Goal: Task Accomplishment & Management: Manage account settings

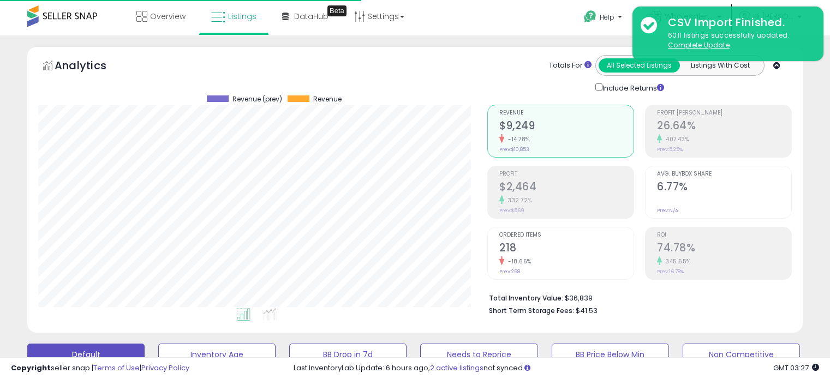
select select "**"
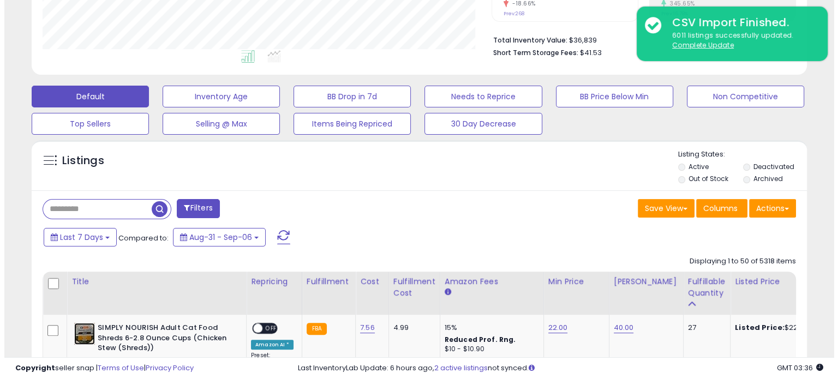
scroll to position [273, 0]
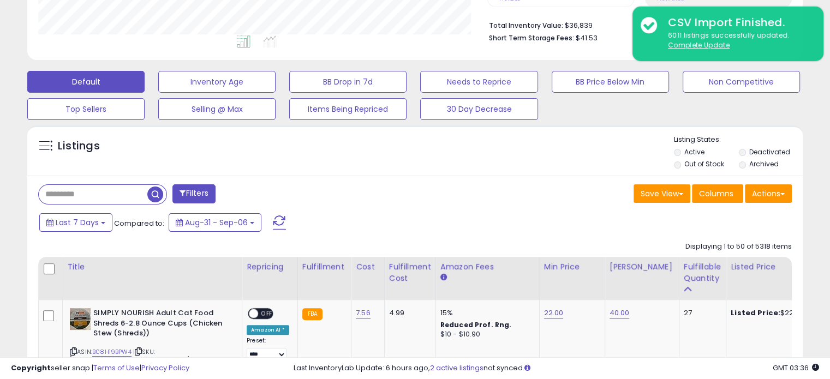
click at [54, 272] on div at bounding box center [50, 269] width 15 height 16
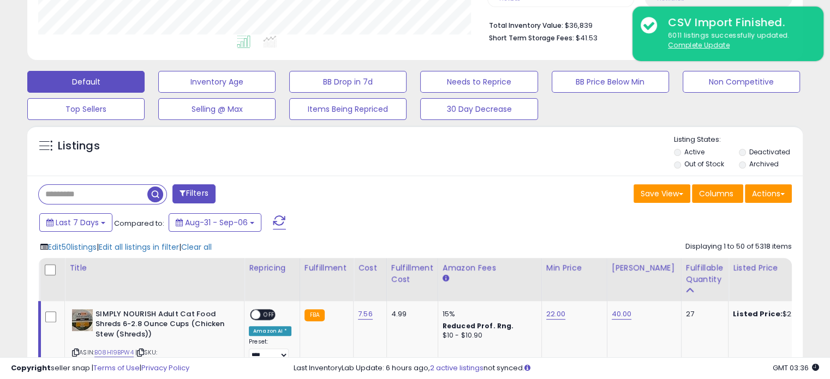
click at [49, 264] on div at bounding box center [52, 271] width 16 height 16
click at [129, 242] on span "Edit all listings in filter" at bounding box center [139, 247] width 80 height 11
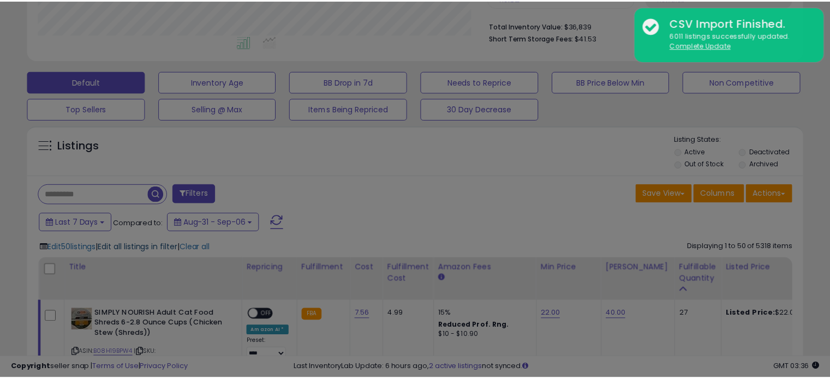
scroll to position [223, 454]
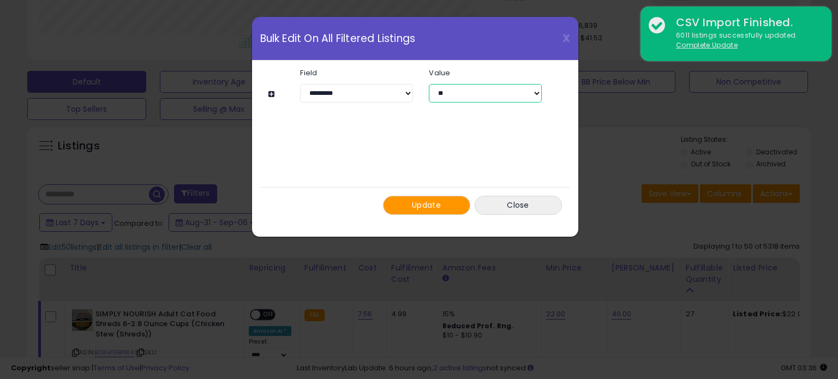
click at [474, 91] on select "** ***" at bounding box center [485, 93] width 112 height 19
click at [332, 97] on select "**********" at bounding box center [356, 93] width 112 height 19
click at [414, 200] on span "Update" at bounding box center [426, 205] width 29 height 11
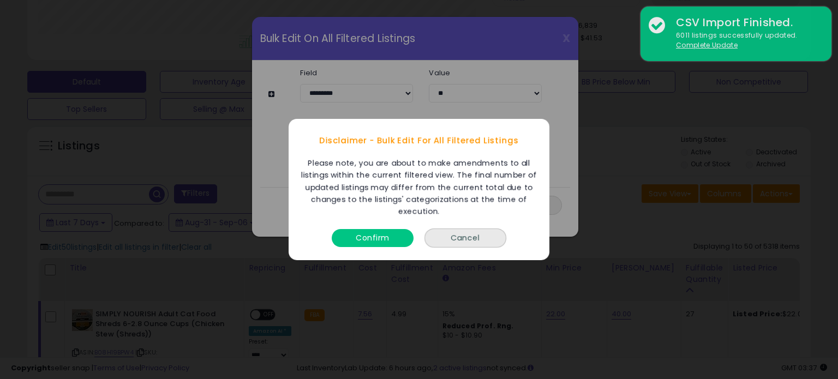
click at [477, 247] on button "Cancel" at bounding box center [466, 238] width 82 height 19
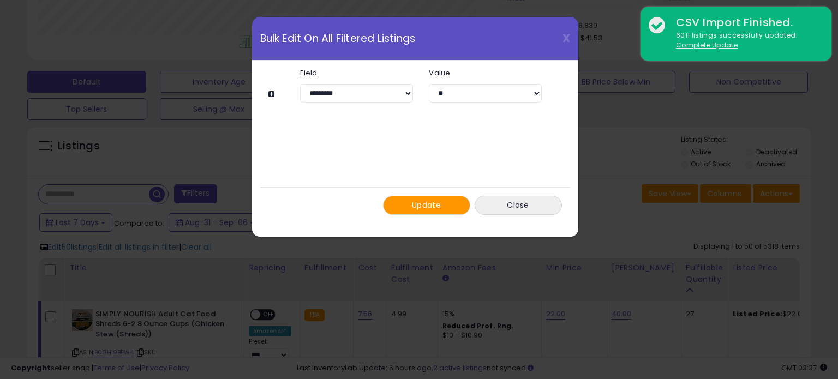
click at [463, 236] on div "**********" at bounding box center [416, 126] width 328 height 221
click at [557, 40] on div "X Close Bulk Edit On All Filtered Listings" at bounding box center [415, 39] width 326 height 44
click at [560, 39] on div "X Close Bulk Edit On All Filtered Listings" at bounding box center [415, 39] width 326 height 44
click at [566, 38] on span "X" at bounding box center [567, 38] width 8 height 15
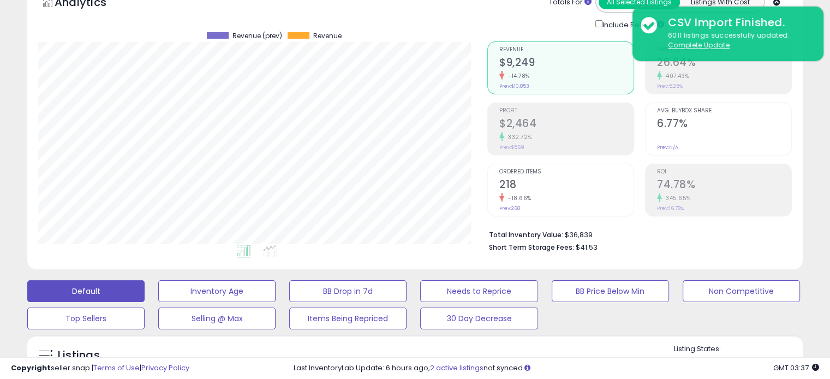
scroll to position [0, 0]
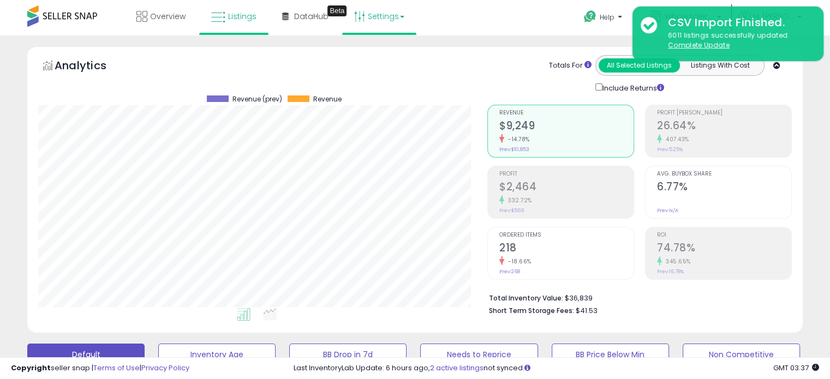
click at [385, 10] on link "Settings" at bounding box center [379, 16] width 67 height 33
click at [386, 59] on link "Store settings" at bounding box center [380, 55] width 49 height 10
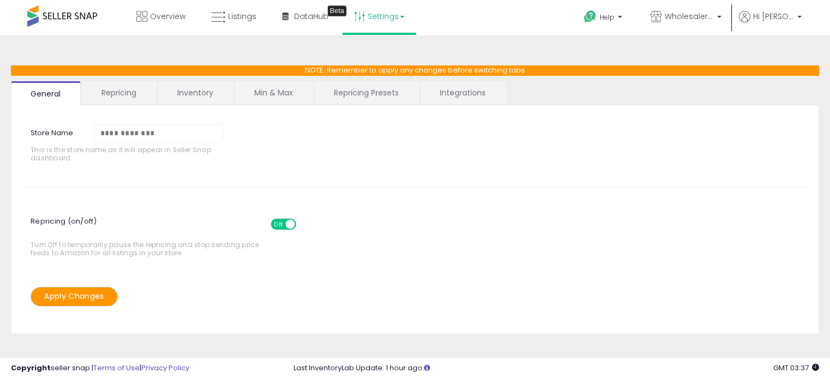
click at [120, 98] on link "Repricing" at bounding box center [119, 92] width 74 height 23
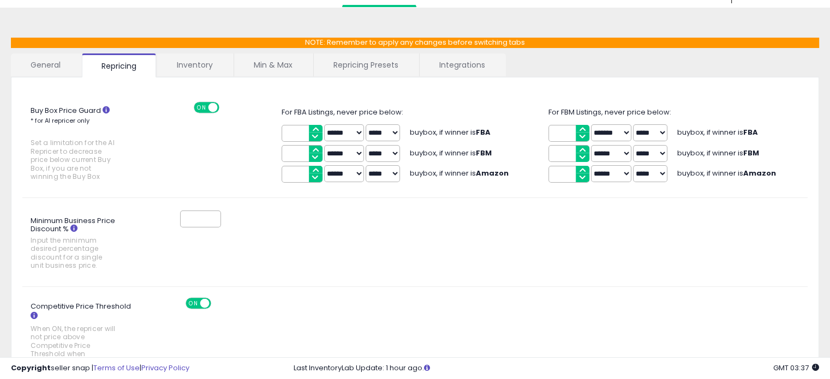
scroll to position [55, 0]
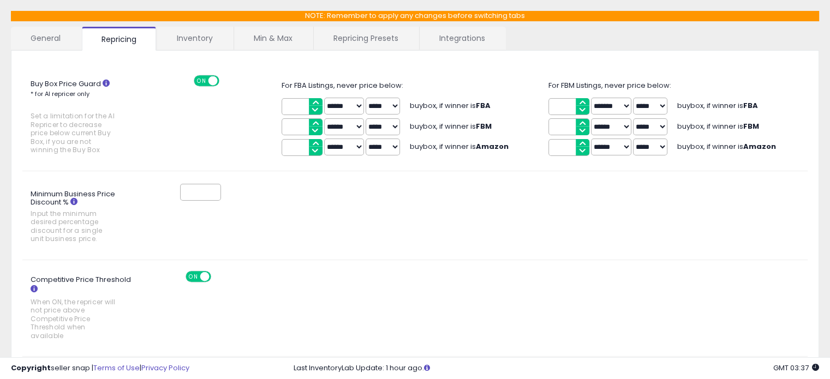
click at [290, 39] on link "Min & Max" at bounding box center [273, 38] width 78 height 23
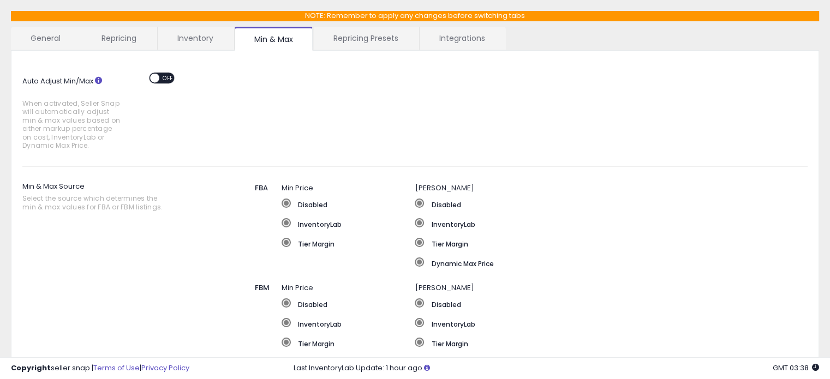
click at [150, 82] on div "ON OFF" at bounding box center [166, 80] width 37 height 14
click at [168, 75] on span "OFF" at bounding box center [167, 77] width 17 height 9
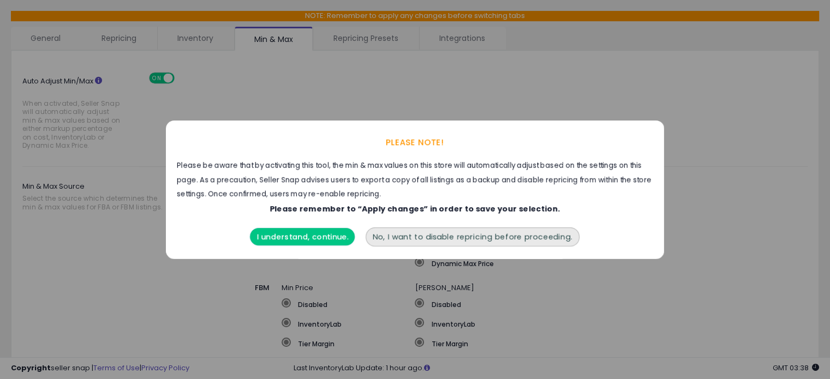
click at [307, 239] on button "I understand, continue." at bounding box center [303, 236] width 105 height 17
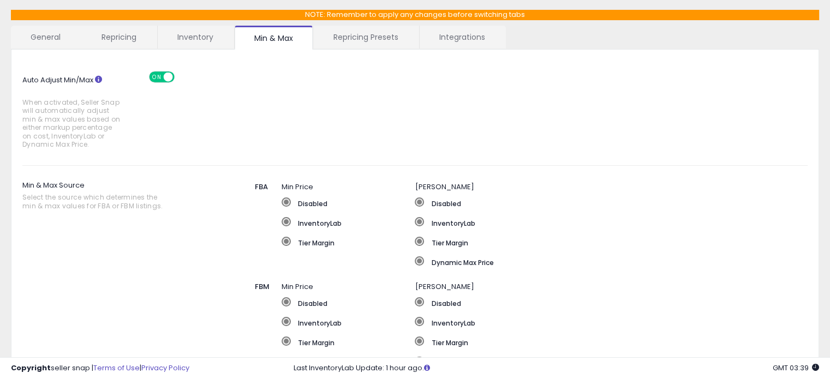
scroll to position [55, 0]
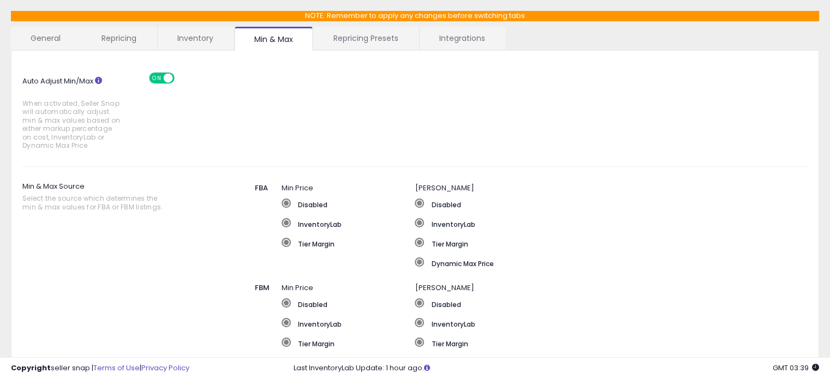
click at [162, 76] on span "ON" at bounding box center [157, 77] width 14 height 9
click at [388, 33] on link "Repricing Presets" at bounding box center [366, 38] width 104 height 23
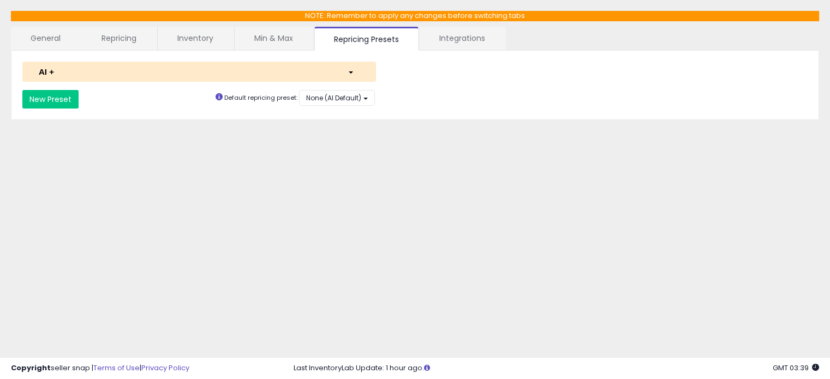
click at [105, 75] on div "AI +" at bounding box center [185, 71] width 309 height 11
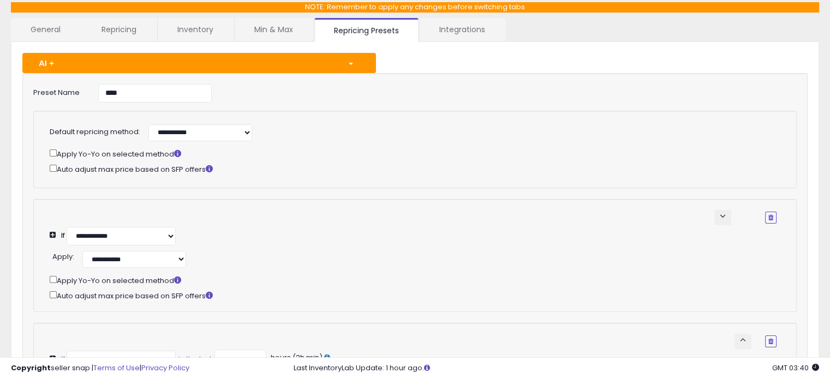
scroll to position [55, 0]
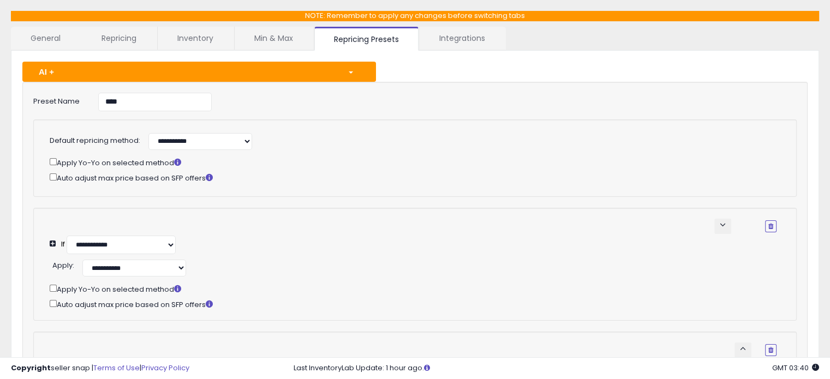
click at [229, 132] on div "**********" at bounding box center [382, 140] width 485 height 20
click at [234, 144] on select "**********" at bounding box center [200, 141] width 104 height 17
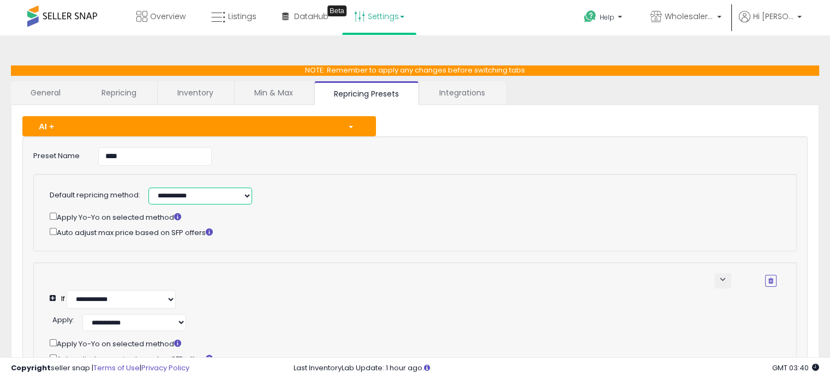
scroll to position [0, 0]
click at [201, 151] on input "****" at bounding box center [155, 156] width 114 height 19
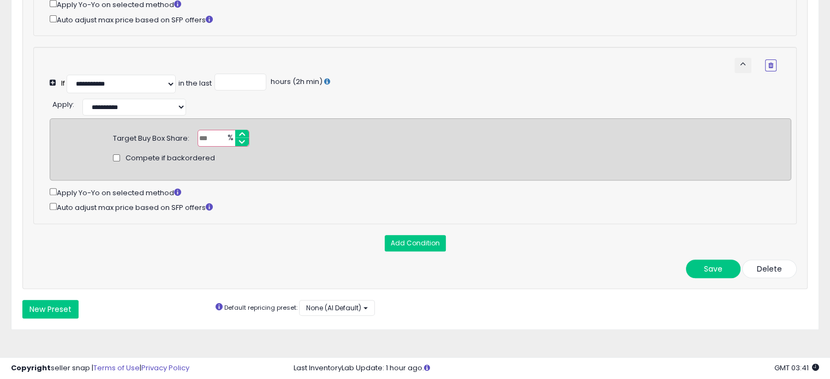
scroll to position [356, 0]
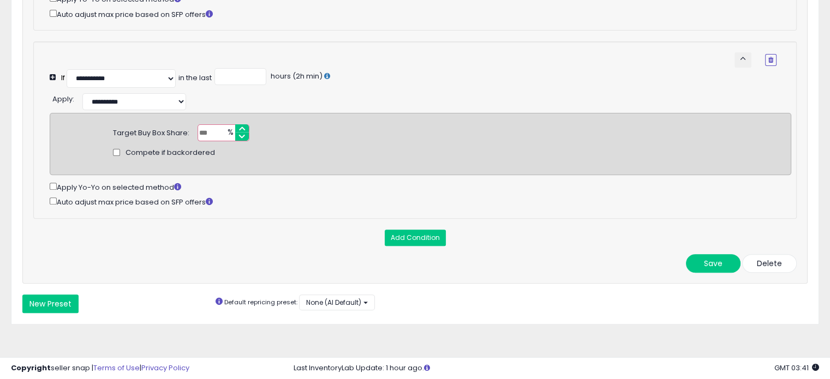
click at [710, 273] on div "**********" at bounding box center [414, 37] width 785 height 492
click at [716, 271] on button "Save" at bounding box center [713, 263] width 55 height 19
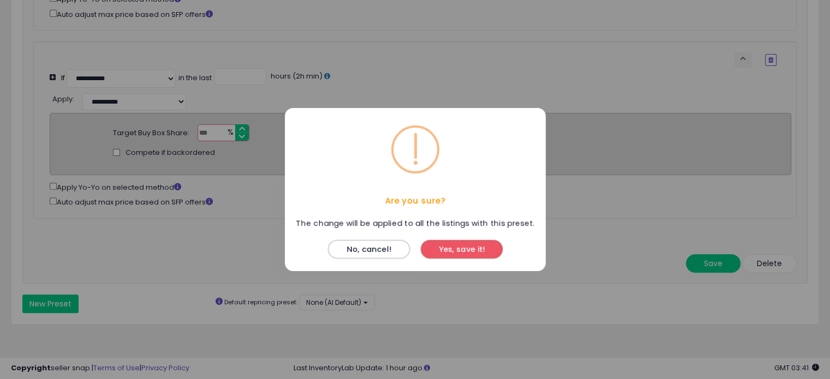
click at [395, 256] on button "No, cancel!" at bounding box center [369, 249] width 82 height 19
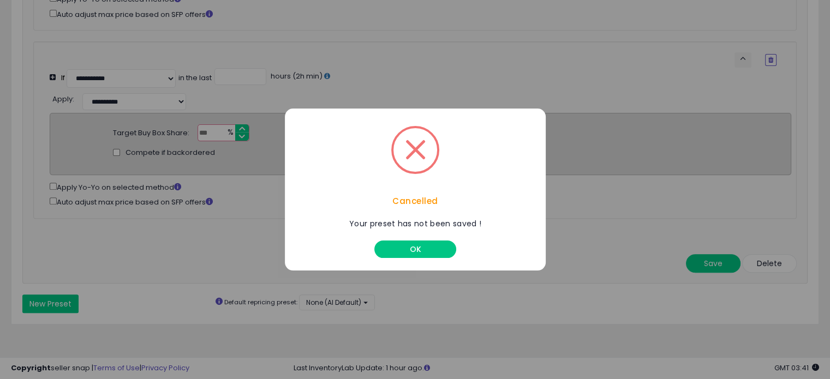
click at [424, 243] on button "OK" at bounding box center [415, 249] width 82 height 17
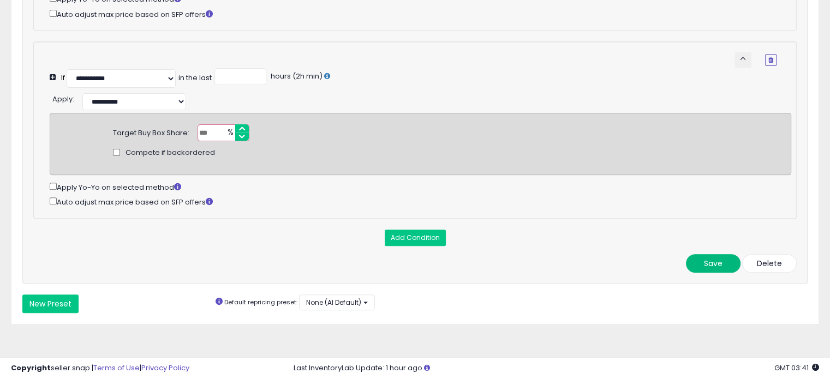
click at [706, 267] on button "Save" at bounding box center [713, 263] width 55 height 19
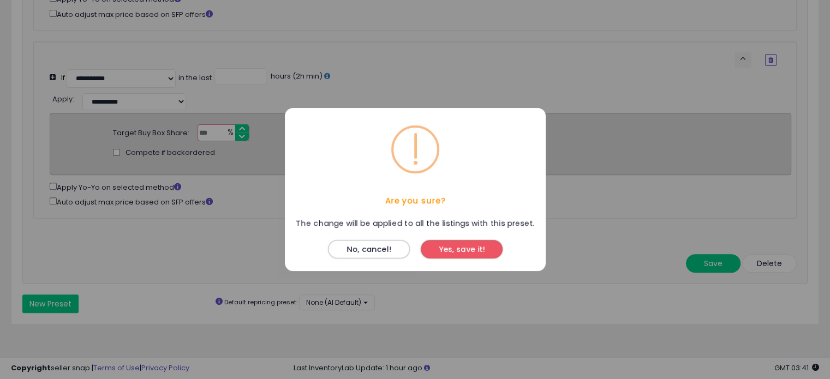
click at [385, 247] on button "No, cancel!" at bounding box center [369, 249] width 82 height 19
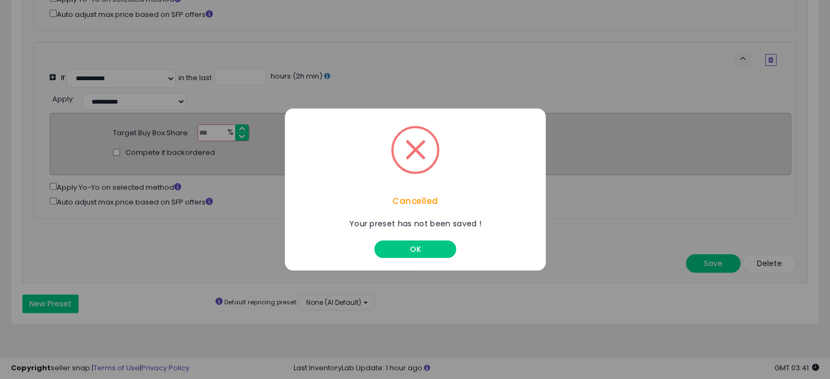
click at [395, 245] on button "OK" at bounding box center [415, 249] width 82 height 17
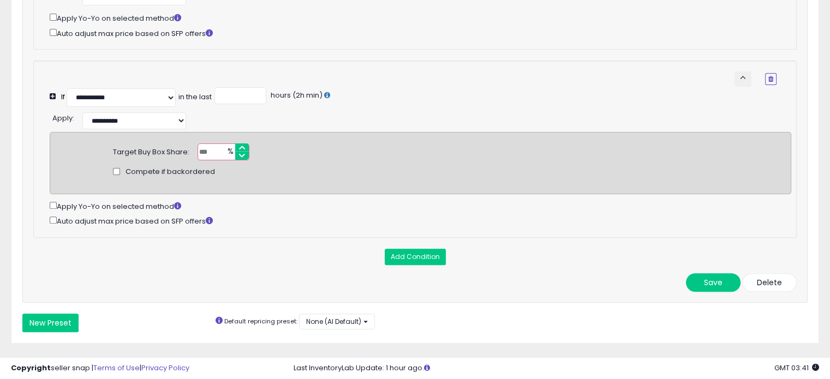
scroll to position [328, 0]
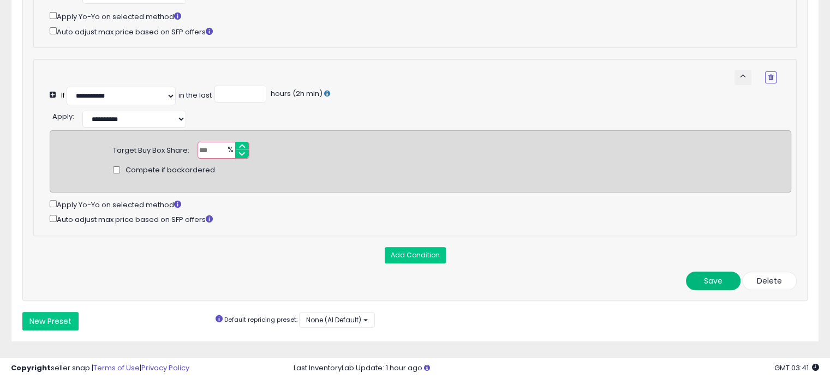
click at [737, 290] on button "Save" at bounding box center [713, 281] width 55 height 19
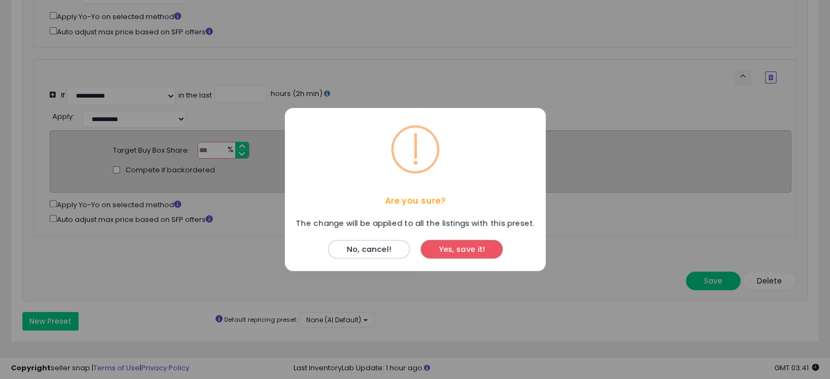
click at [469, 243] on button "Yes, save it!" at bounding box center [462, 249] width 82 height 19
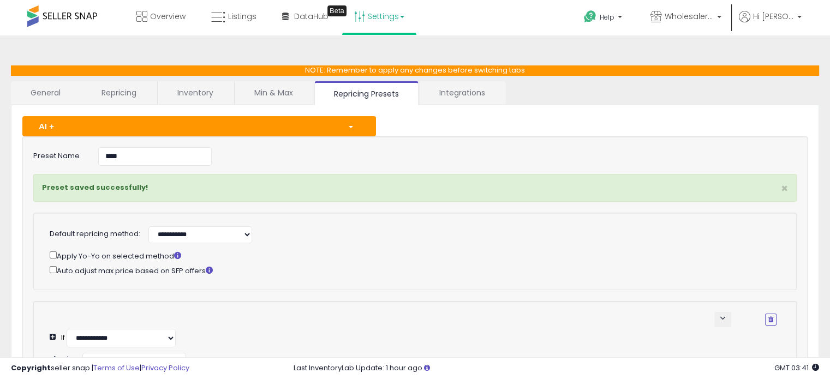
scroll to position [0, 0]
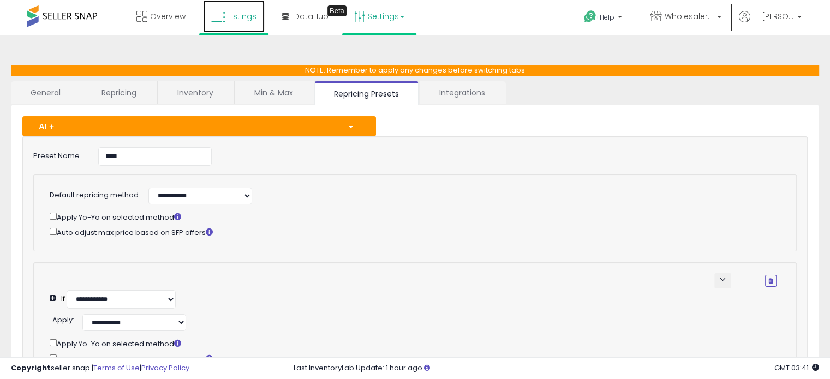
click at [241, 13] on span "Listings" at bounding box center [242, 16] width 28 height 11
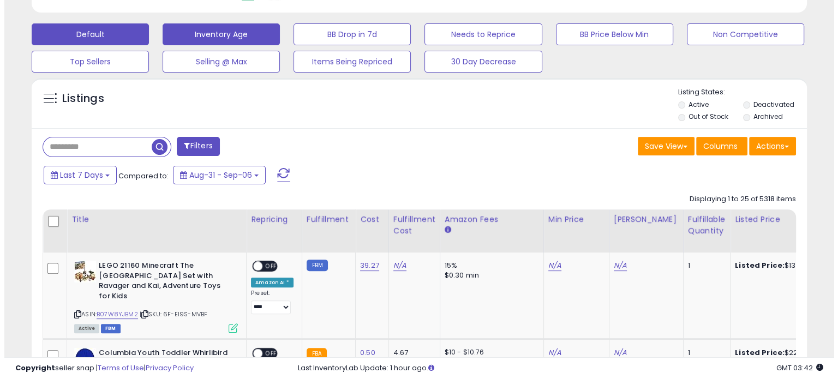
scroll to position [328, 0]
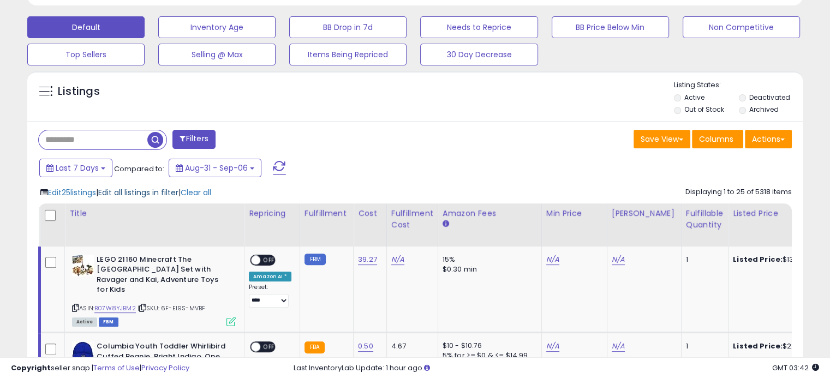
click at [169, 192] on span "Edit all listings in filter" at bounding box center [138, 192] width 80 height 11
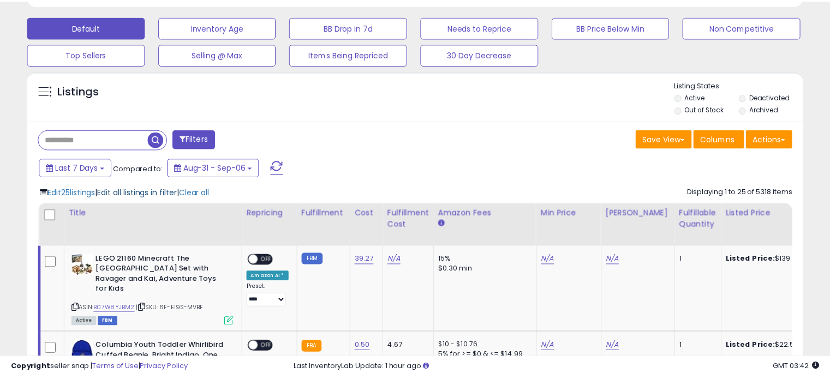
scroll to position [223, 454]
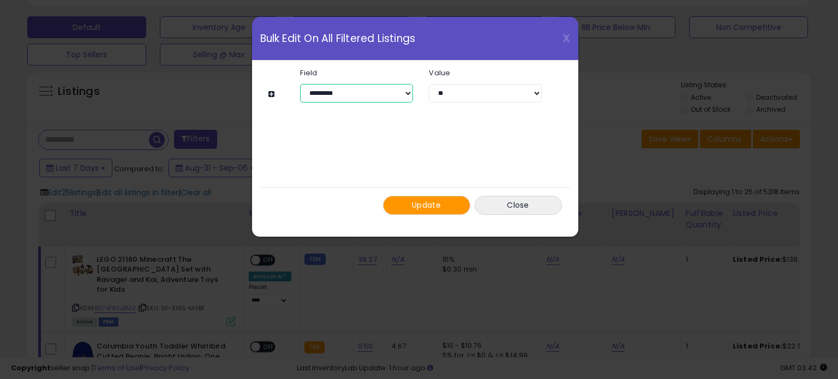
click at [340, 93] on select "**********" at bounding box center [356, 93] width 112 height 19
click at [474, 89] on select "** ***" at bounding box center [485, 93] width 112 height 19
click at [416, 200] on span "Update" at bounding box center [426, 205] width 29 height 11
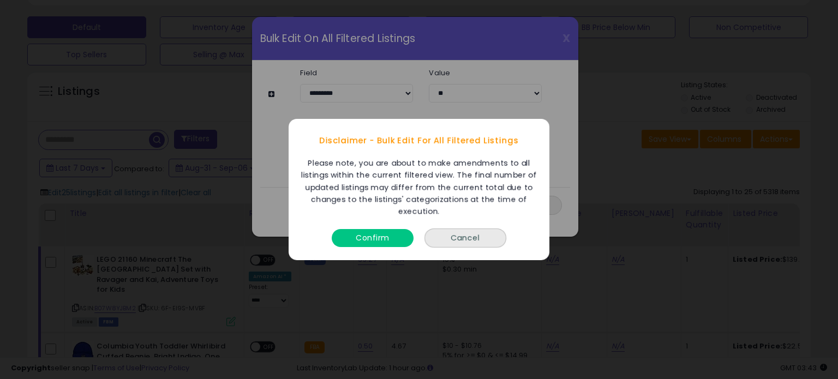
click at [380, 237] on button "Confirm" at bounding box center [373, 238] width 82 height 18
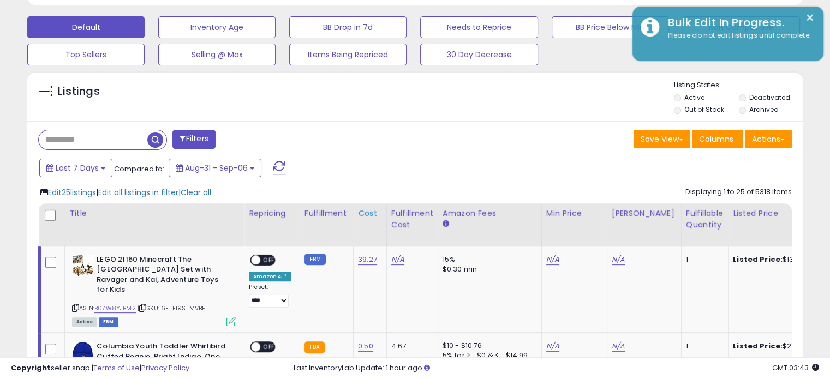
scroll to position [382, 0]
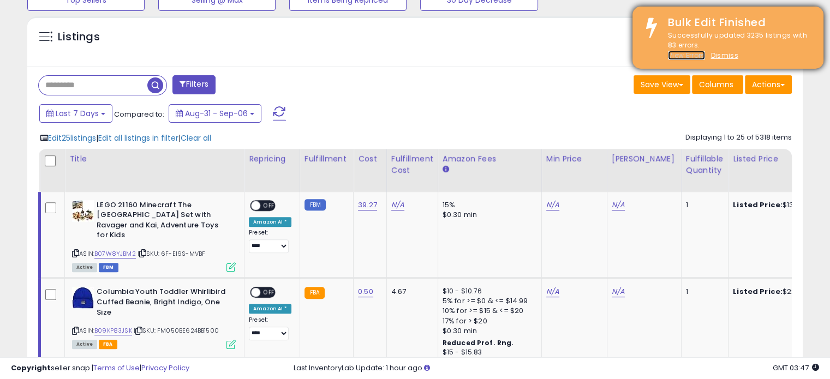
click at [687, 58] on u "View Errors" at bounding box center [686, 55] width 37 height 9
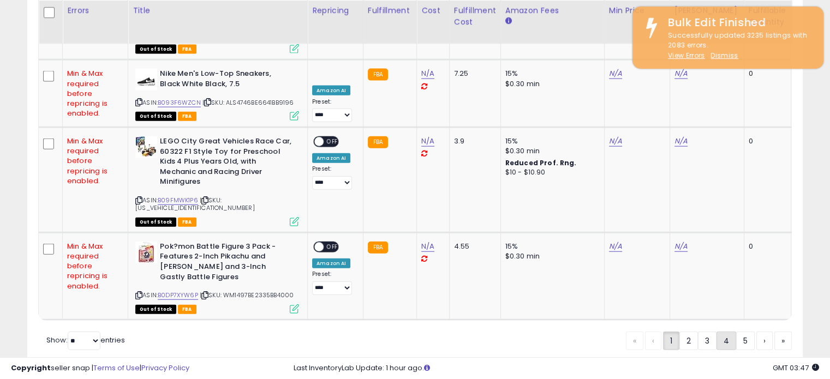
click at [726, 332] on link "4" at bounding box center [727, 341] width 20 height 19
